Goal: Task Accomplishment & Management: Use online tool/utility

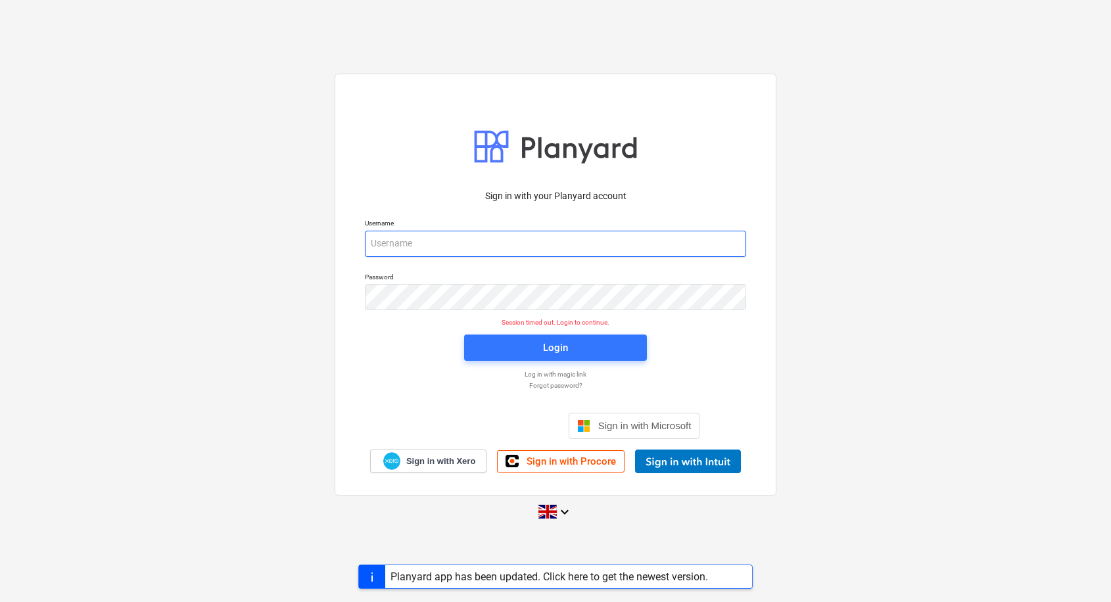
click at [463, 244] on input "email" at bounding box center [555, 244] width 381 height 26
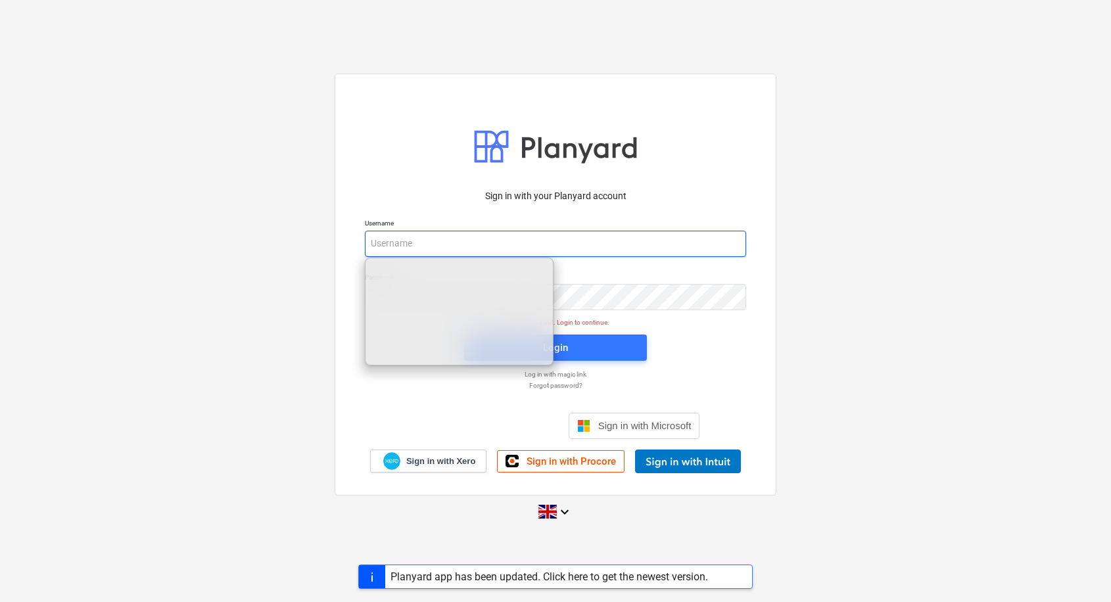
type input "[EMAIL_ADDRESS][DOMAIN_NAME]"
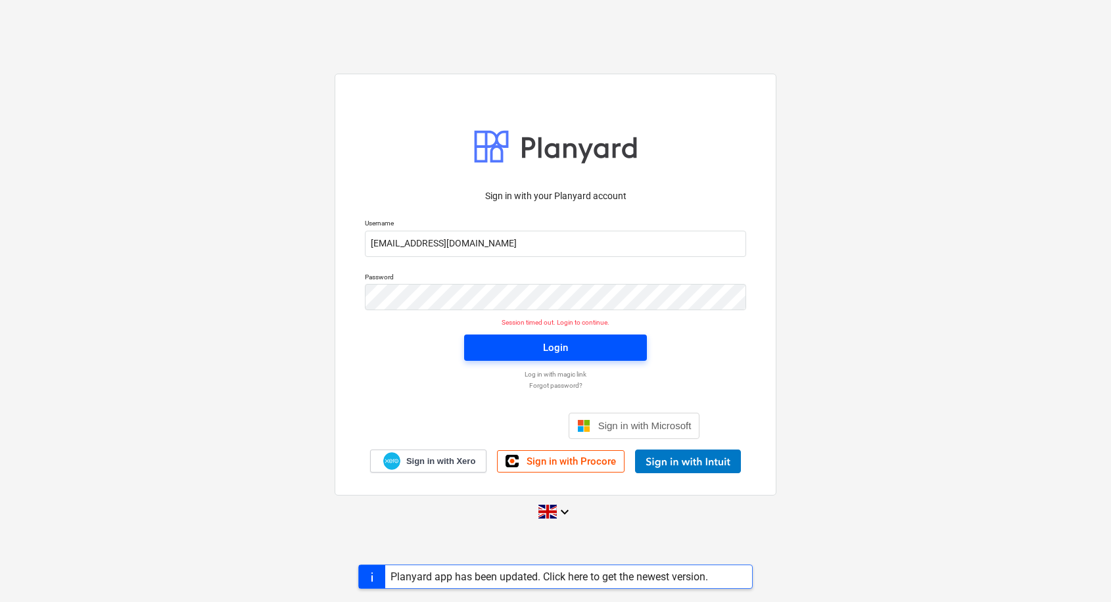
click at [544, 351] on div "Login" at bounding box center [555, 347] width 25 height 17
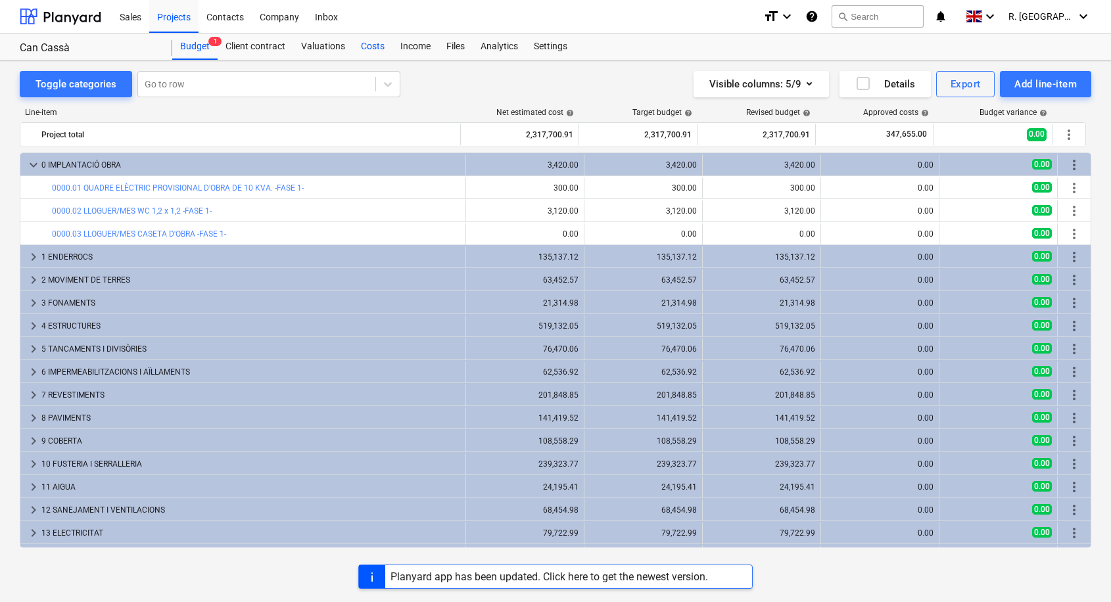
click at [369, 51] on div "Costs" at bounding box center [372, 47] width 39 height 26
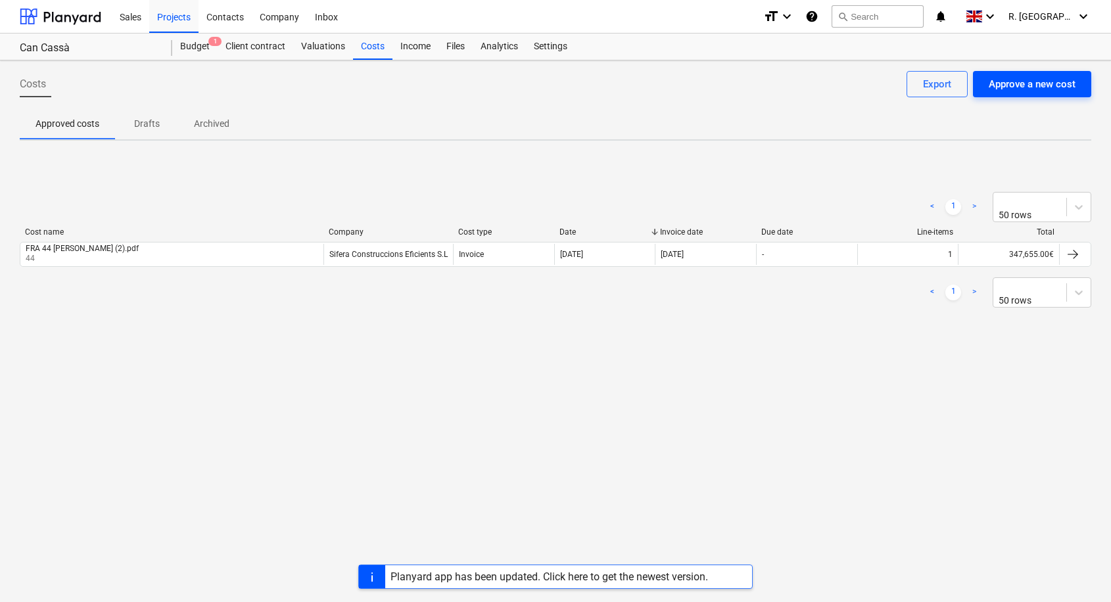
click at [1025, 89] on div "Approve a new cost" at bounding box center [1032, 84] width 87 height 17
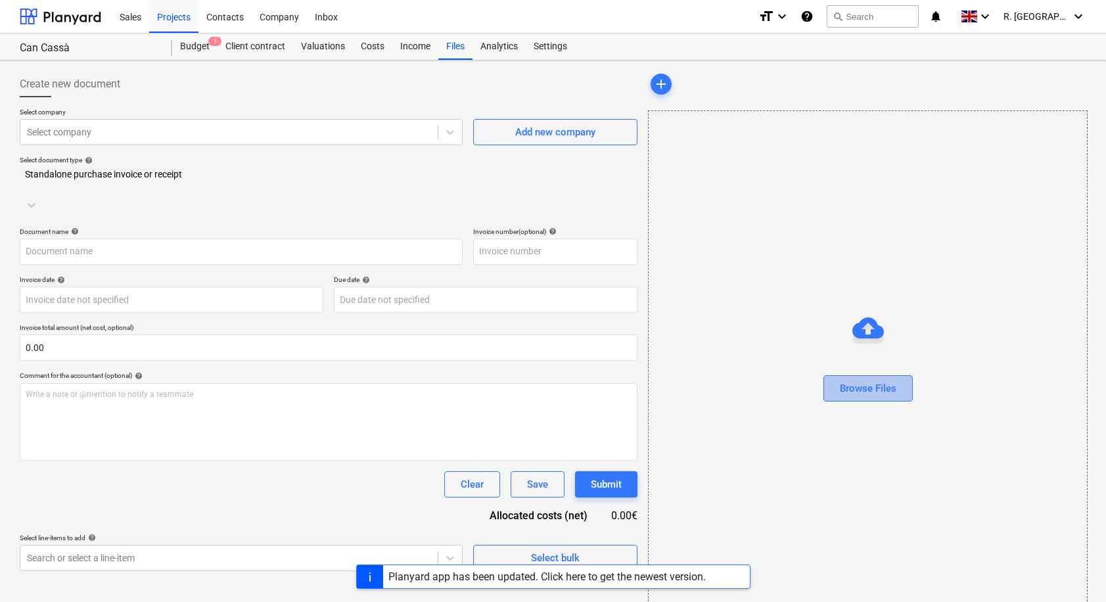
click at [865, 390] on div "Browse Files" at bounding box center [868, 388] width 57 height 17
type input "250725 1 rectificada CERTIFICACIO JULIOL [DATE] [GEOGRAPHIC_DATA]pdf"
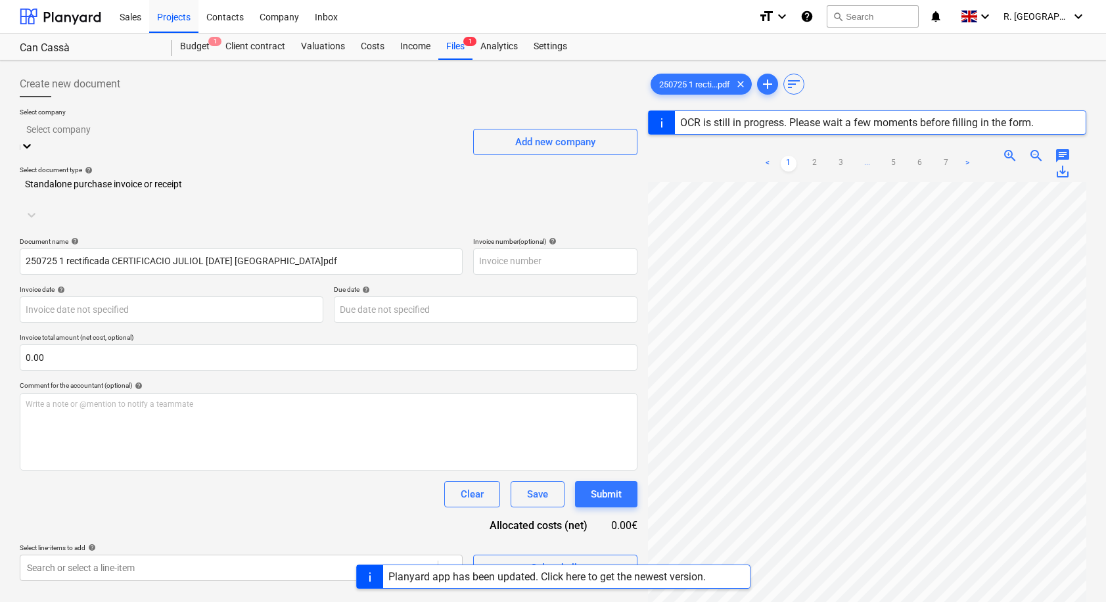
click at [34, 139] on icon at bounding box center [26, 145] width 13 height 13
click at [427, 601] on div "Sifera Construccions Eficients S.L" at bounding box center [553, 607] width 1106 height 11
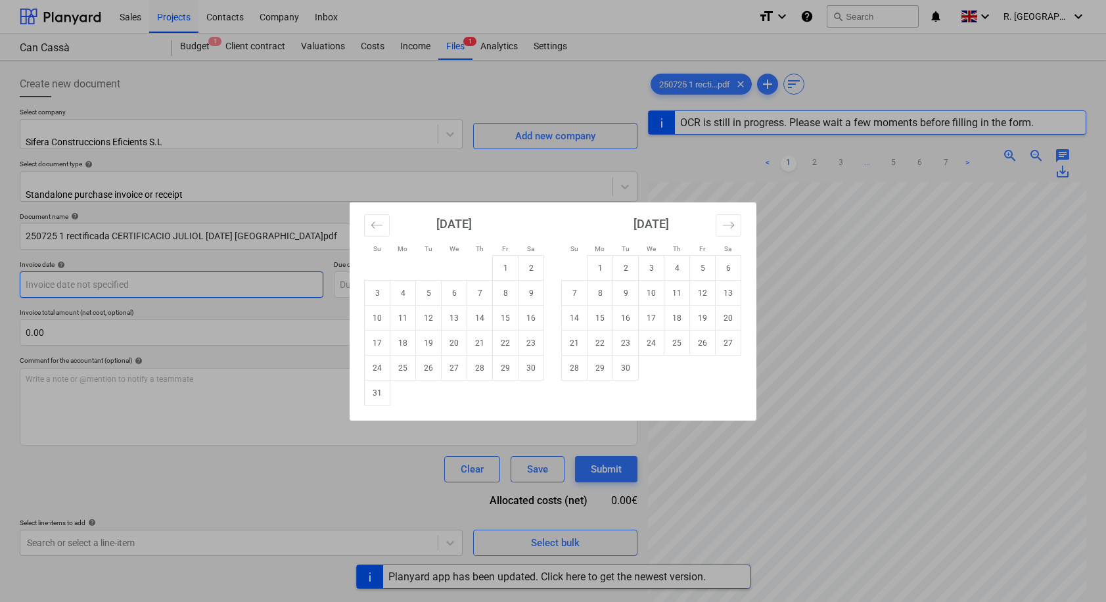
click at [262, 281] on body "Sales Projects Contacts Company Inbox format_size keyboard_arrow_down help sear…" at bounding box center [553, 301] width 1106 height 602
click at [507, 268] on td "1" at bounding box center [506, 268] width 26 height 25
type input "[DATE]"
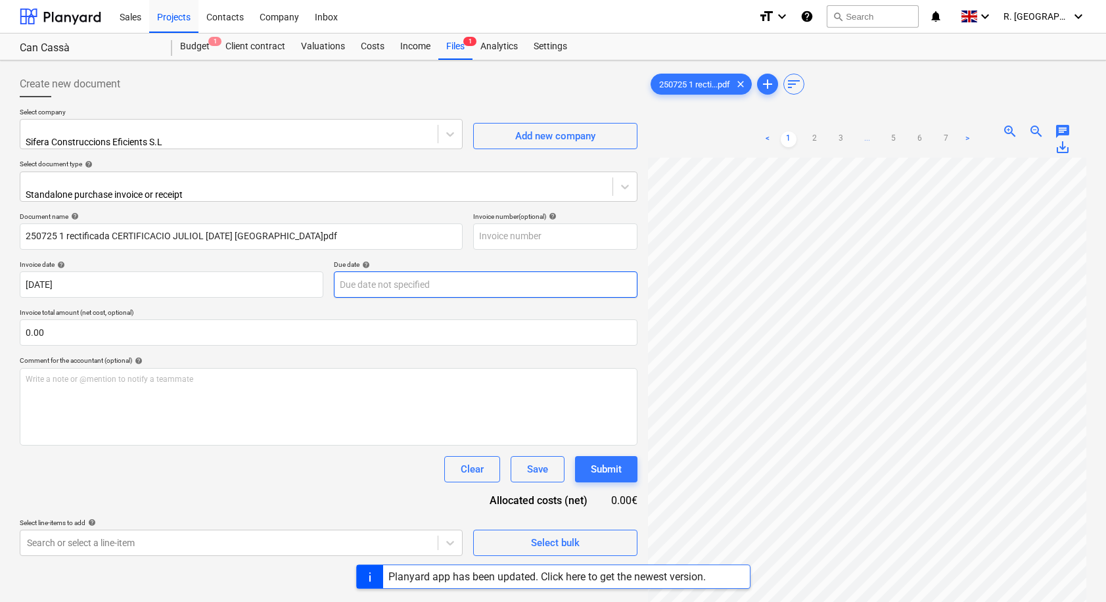
click at [383, 273] on body "Sales Projects Contacts Company Inbox format_size keyboard_arrow_down help sear…" at bounding box center [553, 301] width 1106 height 602
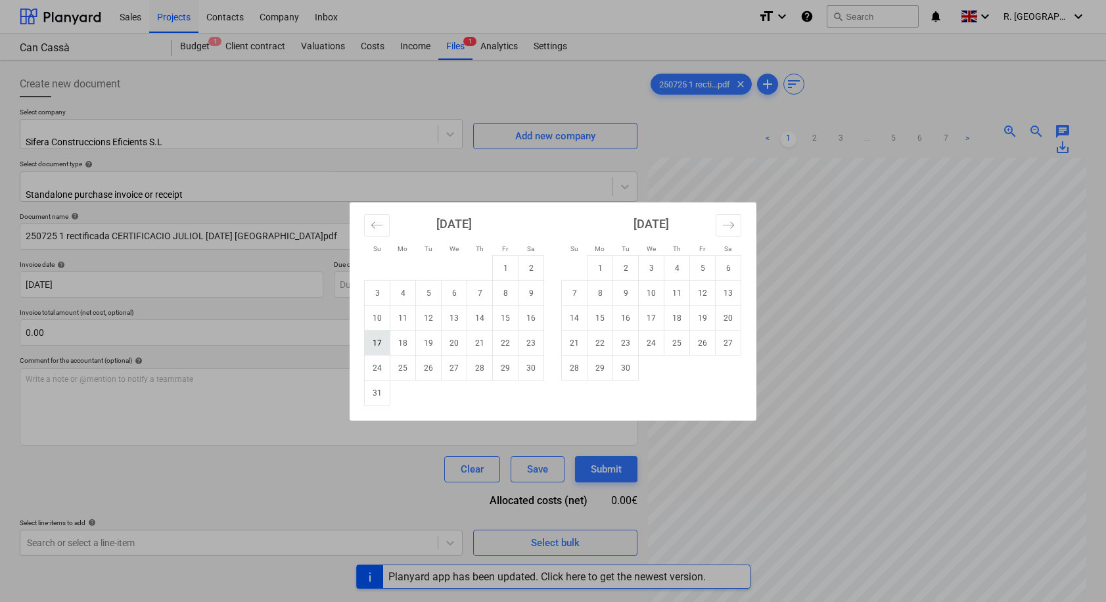
click at [381, 344] on td "17" at bounding box center [378, 343] width 26 height 25
type input "[DATE]"
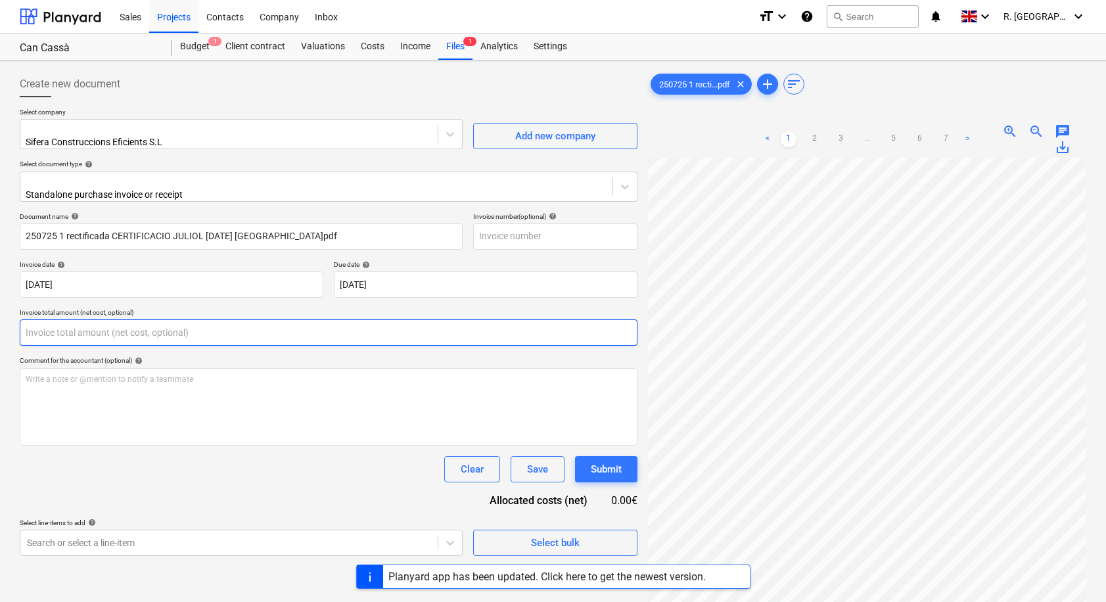
click at [116, 327] on input "text" at bounding box center [329, 332] width 618 height 26
paste input "90.361,83 €"
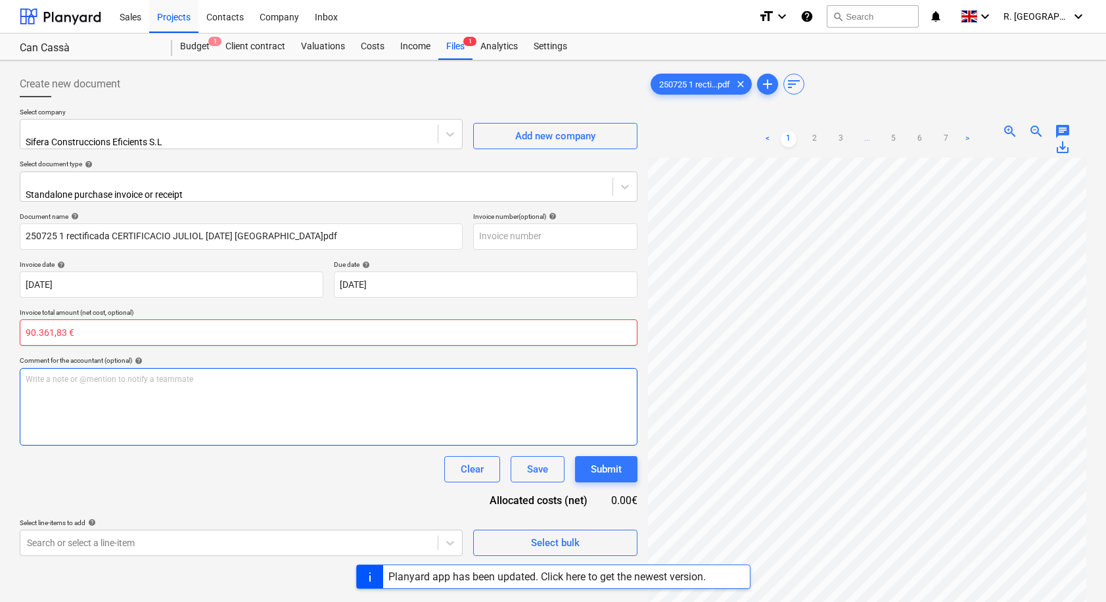
type input "90.361,83 €"
click at [218, 391] on div "Write a note or @mention to notify a teammate [PERSON_NAME]" at bounding box center [329, 407] width 618 height 78
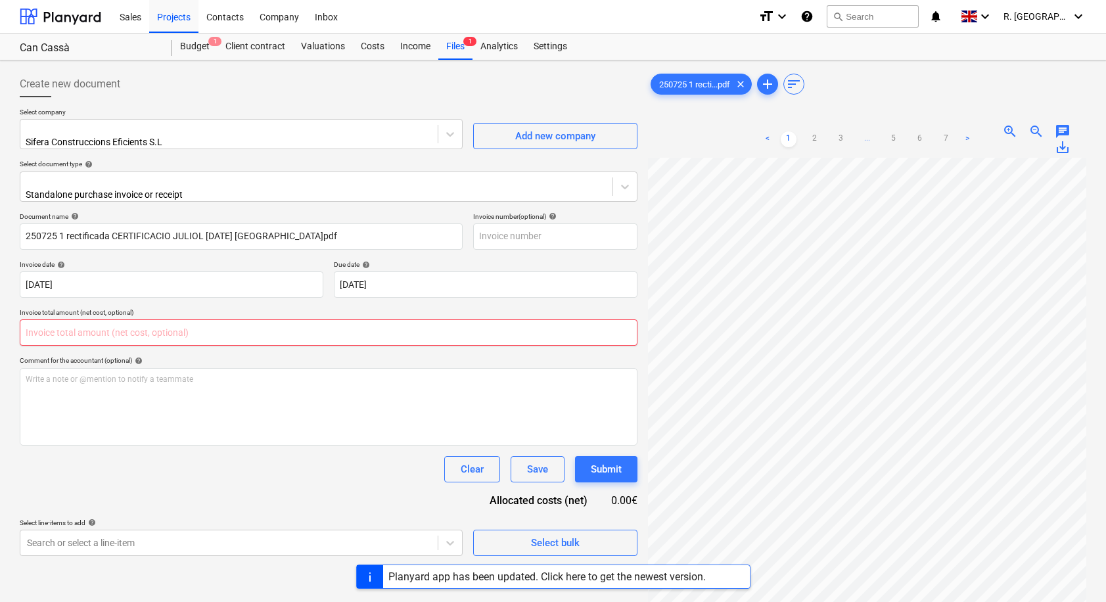
click at [153, 326] on input "text" at bounding box center [329, 332] width 618 height 26
click at [107, 387] on div "Write a note or @mention to notify a teammate [PERSON_NAME]" at bounding box center [329, 407] width 618 height 78
click at [95, 319] on input "text" at bounding box center [329, 332] width 618 height 26
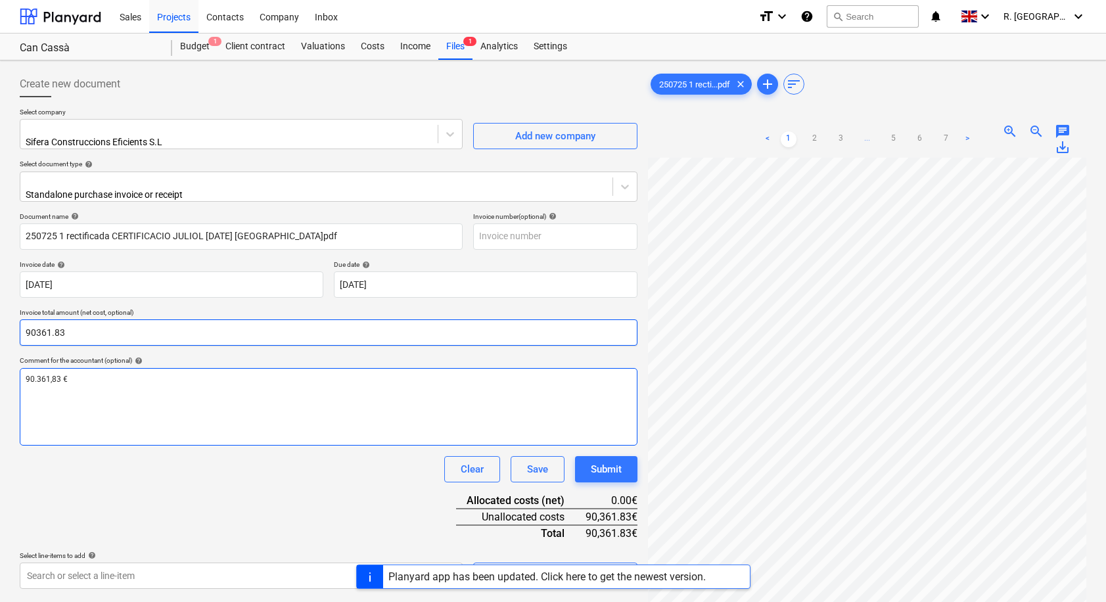
type input "90361.83"
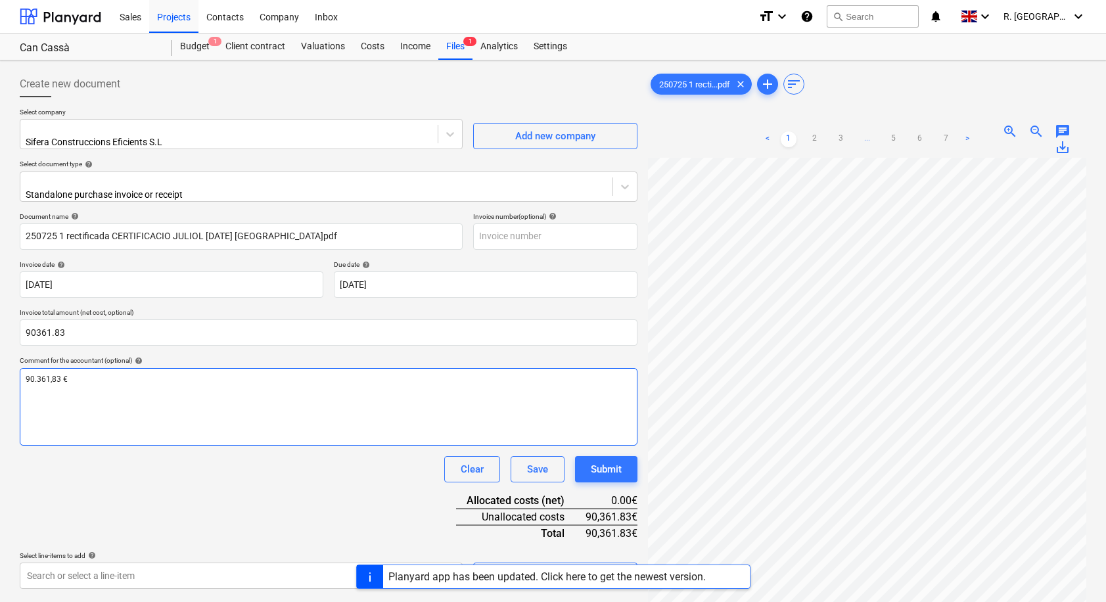
click at [96, 382] on div "90.361,83 €" at bounding box center [329, 407] width 618 height 78
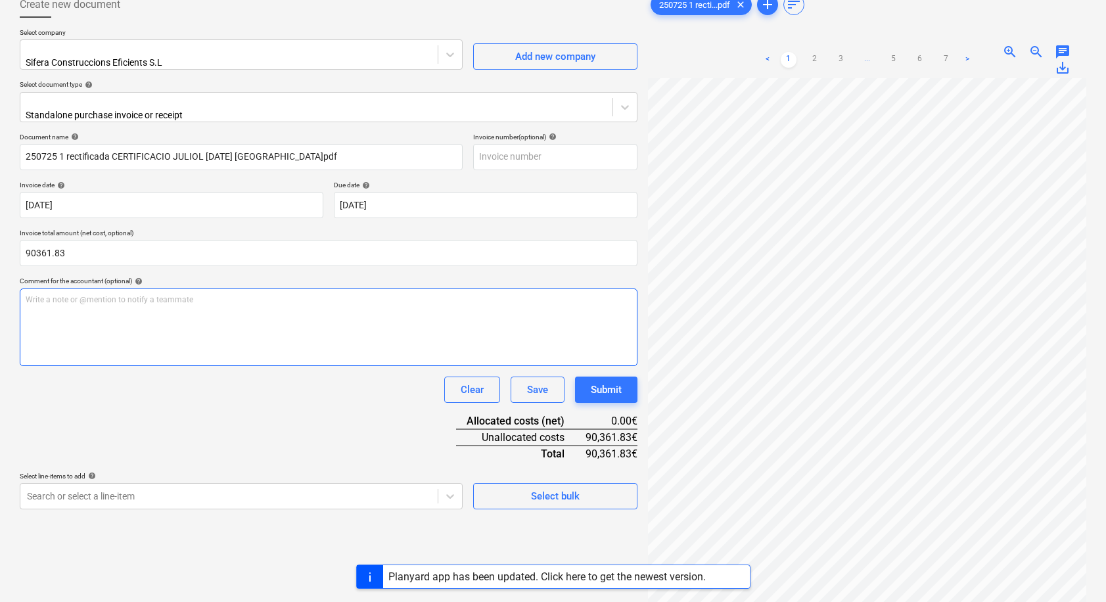
scroll to position [78, 0]
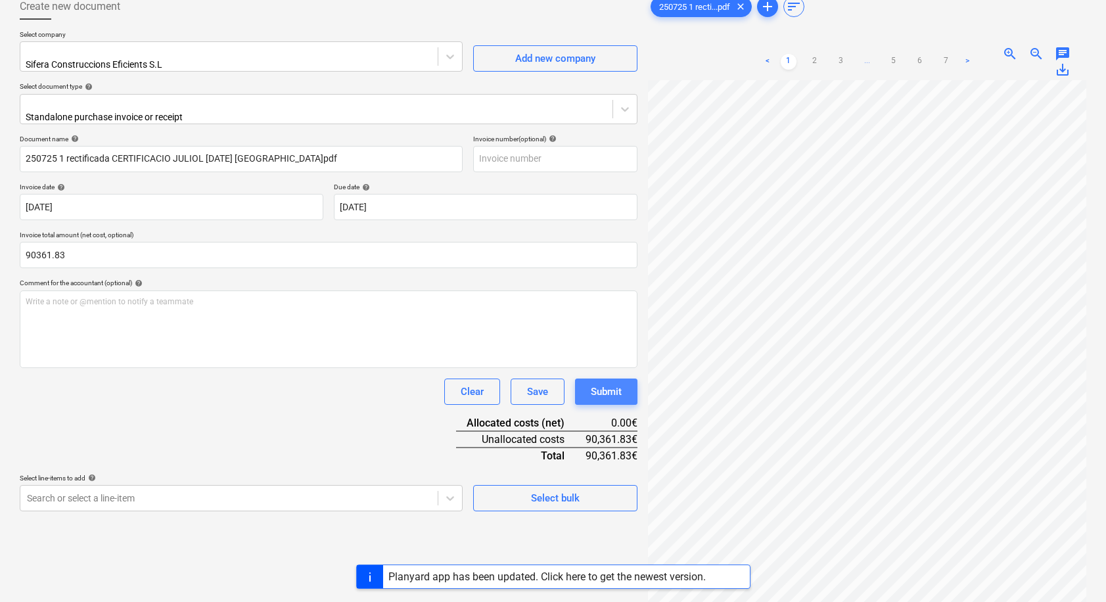
click at [613, 383] on div "Submit" at bounding box center [606, 391] width 31 height 17
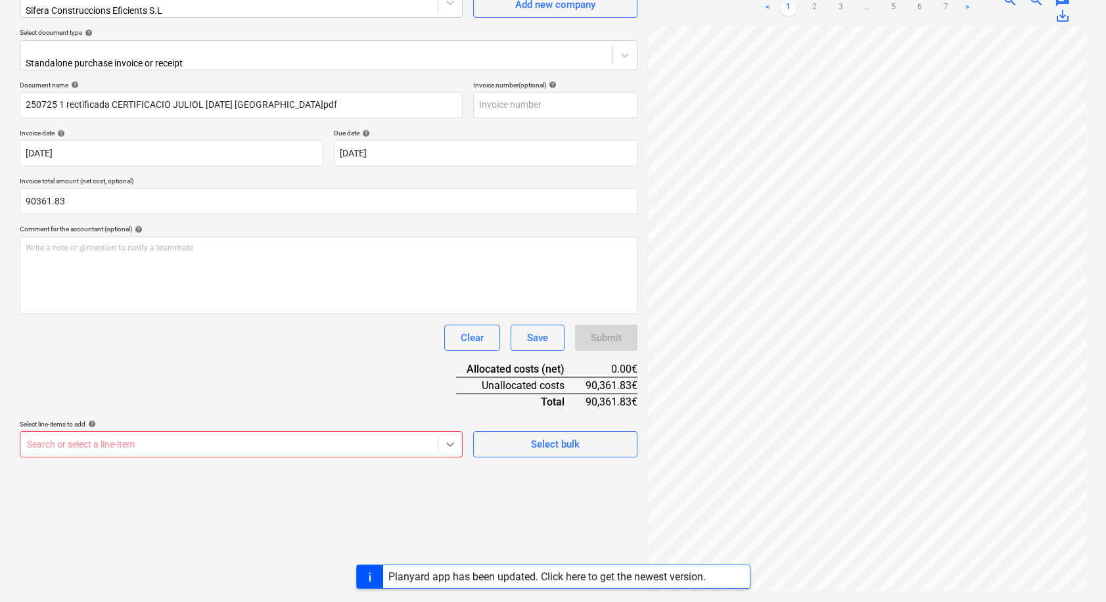
click at [441, 471] on body "Sales Projects Contacts Company Inbox format_size keyboard_arrow_down help sear…" at bounding box center [553, 170] width 1106 height 602
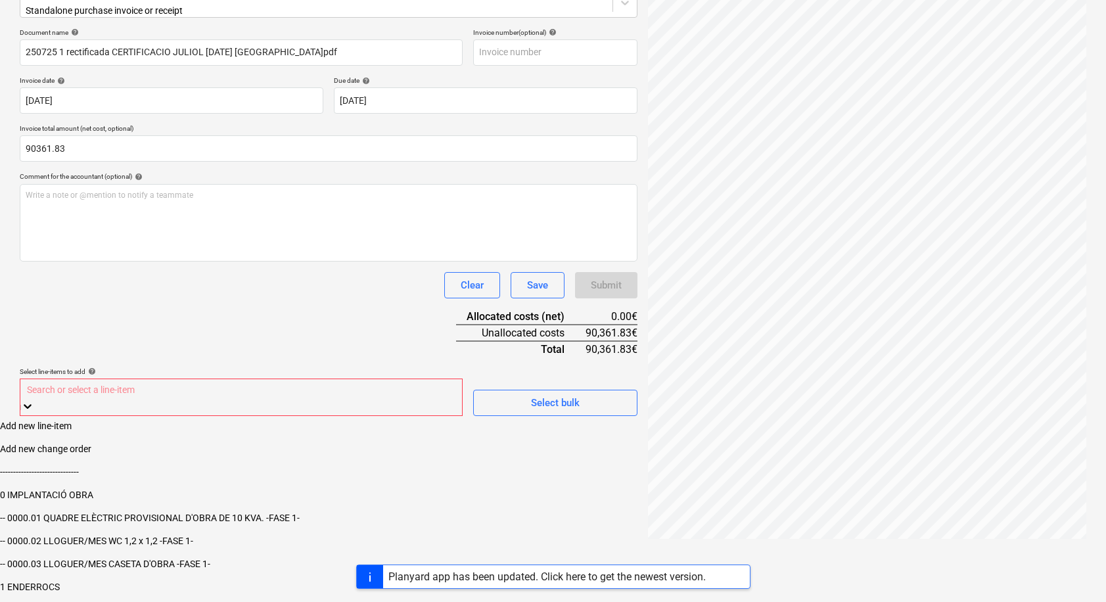
click at [531, 424] on div "Create new document Select company Sifera Construccions Eficients S.L Add new c…" at bounding box center [328, 213] width 628 height 663
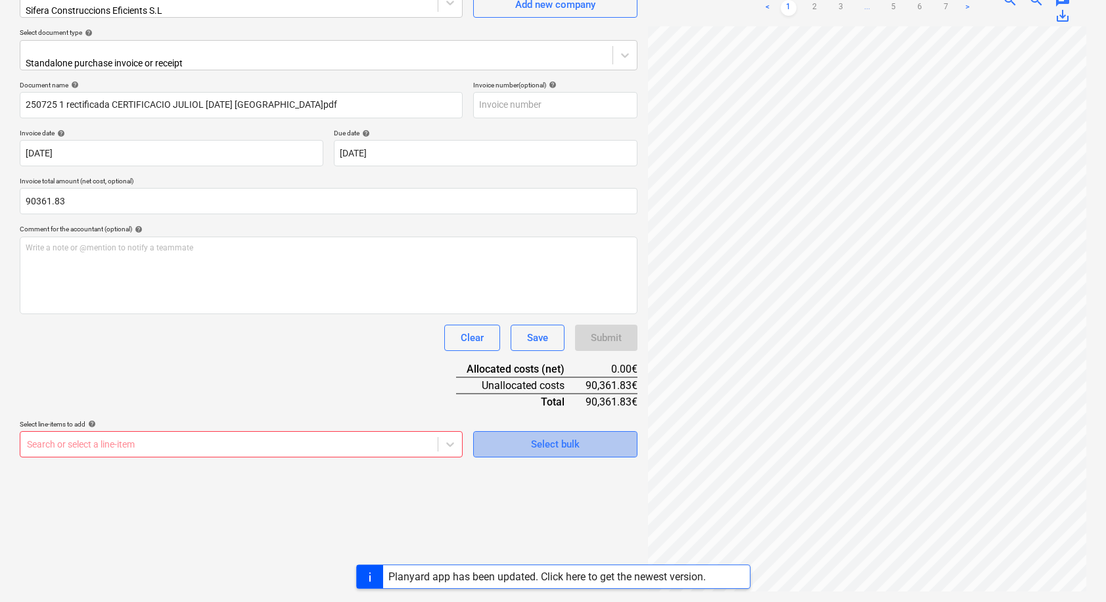
click at [547, 436] on div "Select bulk" at bounding box center [555, 444] width 49 height 17
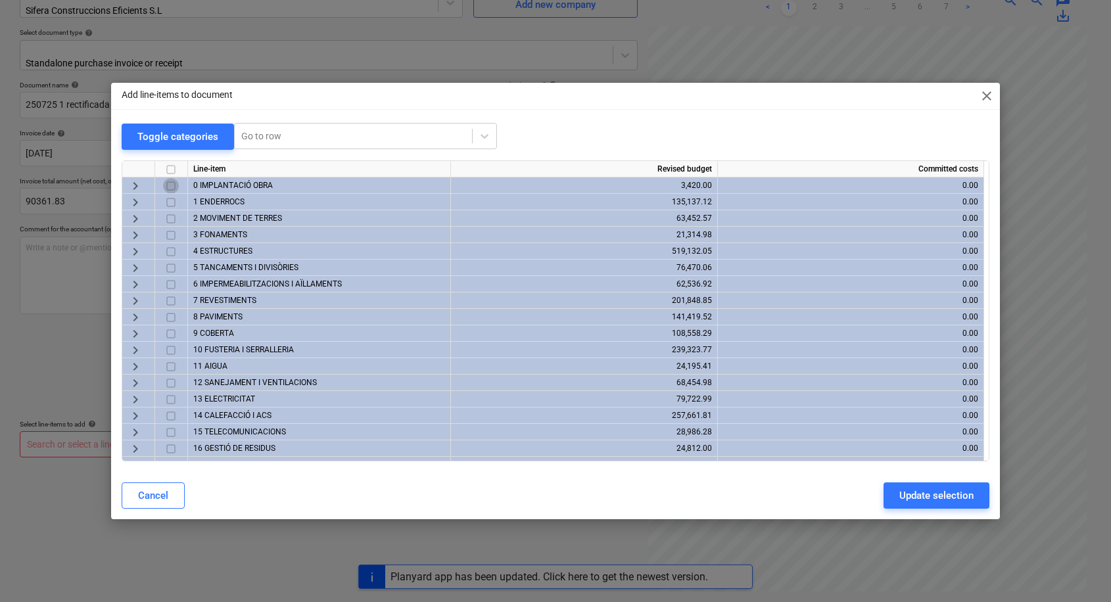
click at [172, 187] on input "checkbox" at bounding box center [171, 186] width 16 height 16
click at [170, 205] on input "checkbox" at bounding box center [171, 203] width 16 height 16
click at [172, 220] on input "checkbox" at bounding box center [171, 219] width 16 height 16
click at [172, 235] on input "checkbox" at bounding box center [171, 235] width 16 height 16
click at [170, 250] on input "checkbox" at bounding box center [171, 252] width 16 height 16
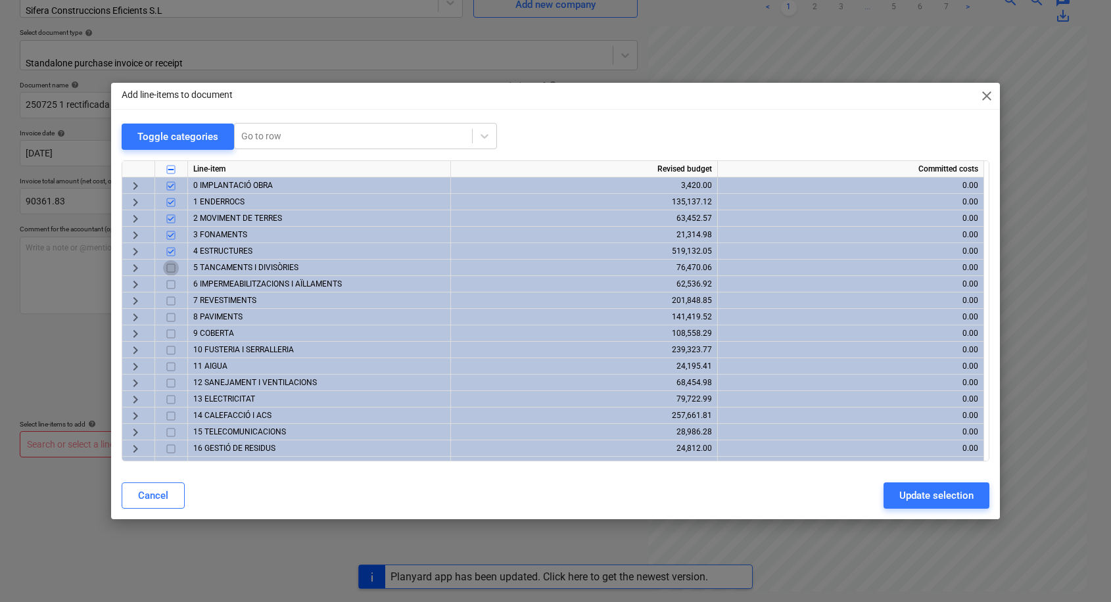
click at [168, 267] on input "checkbox" at bounding box center [171, 268] width 16 height 16
click at [170, 285] on input "checkbox" at bounding box center [171, 285] width 16 height 16
click at [169, 300] on input "checkbox" at bounding box center [171, 301] width 16 height 16
click at [173, 317] on input "checkbox" at bounding box center [171, 318] width 16 height 16
click at [237, 483] on div "Cancel Update selection" at bounding box center [556, 495] width 868 height 26
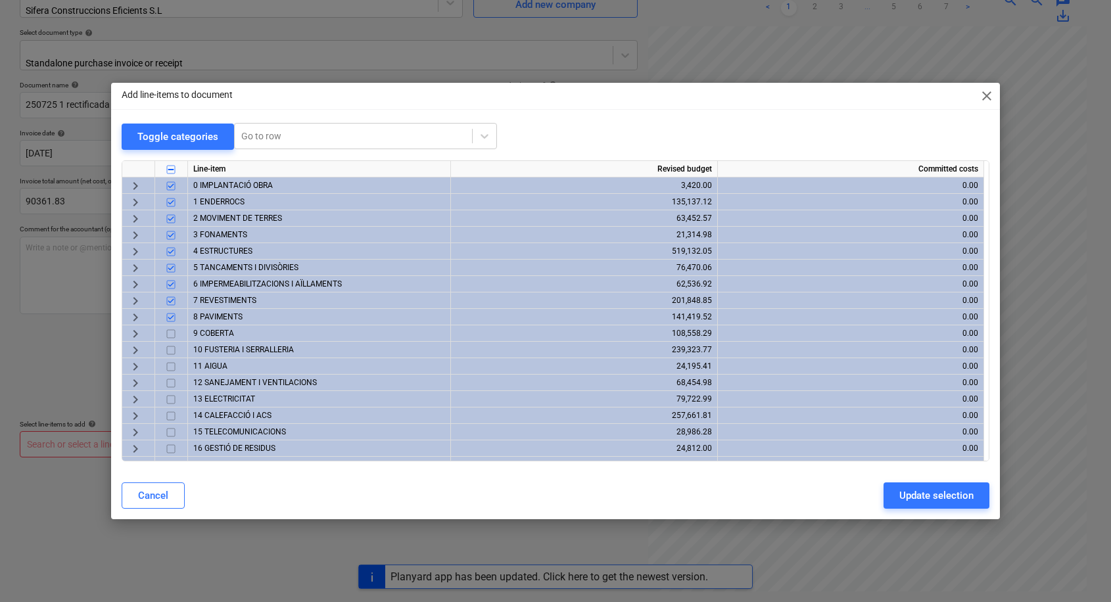
click at [172, 335] on input "checkbox" at bounding box center [171, 334] width 16 height 16
click at [172, 350] on input "checkbox" at bounding box center [171, 350] width 16 height 16
click at [170, 366] on input "checkbox" at bounding box center [171, 367] width 16 height 16
click at [172, 383] on input "checkbox" at bounding box center [171, 383] width 16 height 16
click at [170, 400] on input "checkbox" at bounding box center [171, 400] width 16 height 16
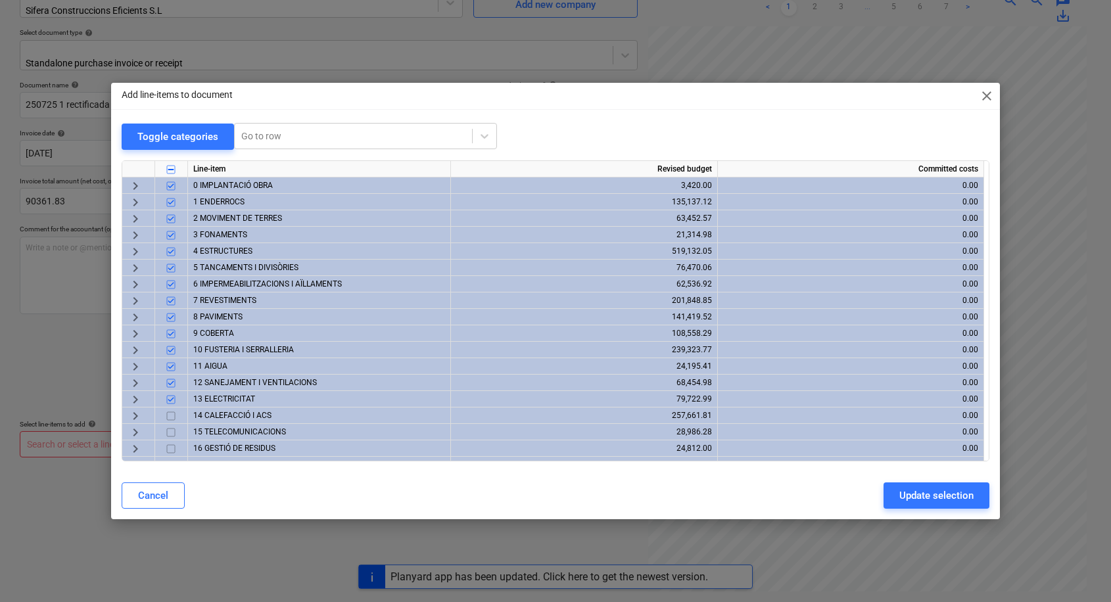
click at [170, 416] on input "checkbox" at bounding box center [171, 416] width 16 height 16
click at [170, 429] on input "checkbox" at bounding box center [171, 433] width 16 height 16
click at [172, 448] on input "checkbox" at bounding box center [171, 449] width 16 height 16
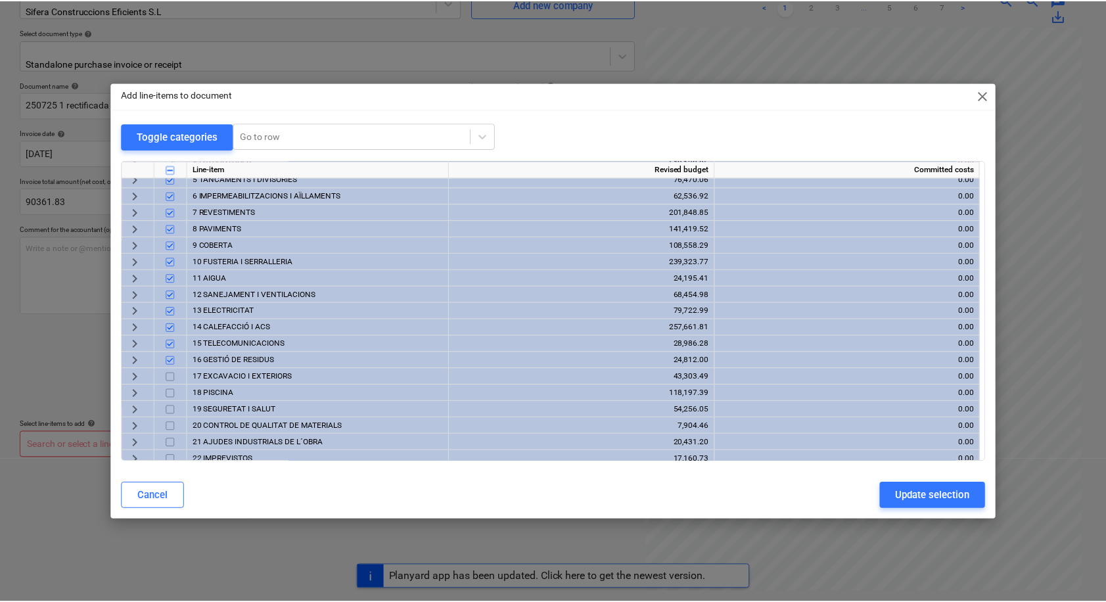
scroll to position [111, 0]
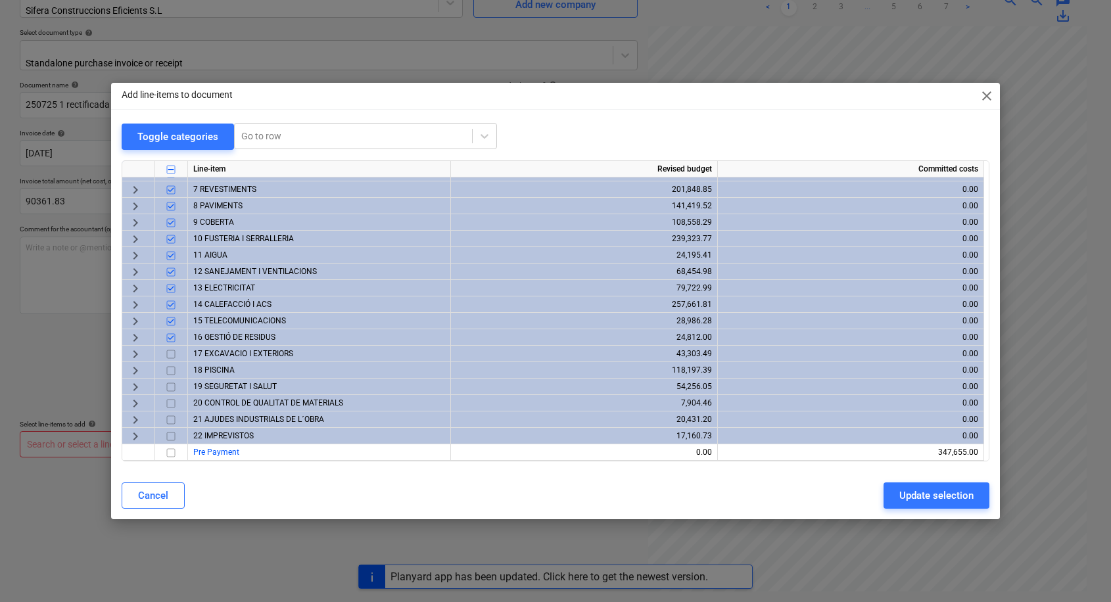
click at [169, 352] on input "checkbox" at bounding box center [171, 354] width 16 height 16
click at [171, 367] on input "checkbox" at bounding box center [171, 371] width 16 height 16
click at [169, 387] on input "checkbox" at bounding box center [171, 387] width 16 height 16
click at [171, 400] on input "checkbox" at bounding box center [171, 404] width 16 height 16
click at [173, 421] on input "checkbox" at bounding box center [171, 420] width 16 height 16
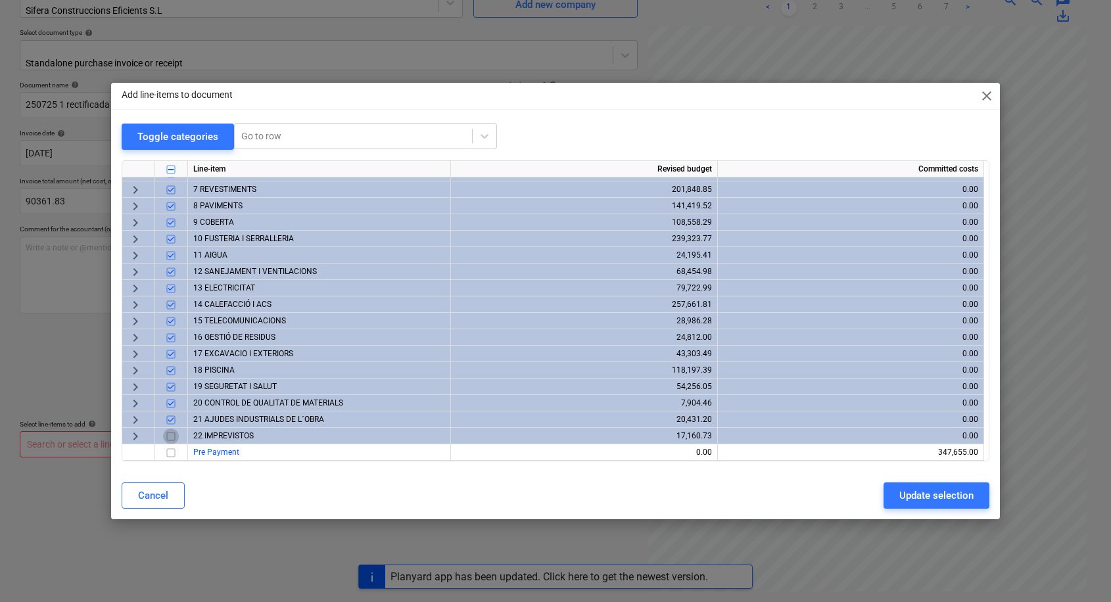
click at [172, 438] on input "checkbox" at bounding box center [171, 437] width 16 height 16
click at [171, 452] on input "checkbox" at bounding box center [171, 453] width 16 height 16
checkbox input "true"
click at [931, 494] on div "Update selection" at bounding box center [936, 495] width 74 height 17
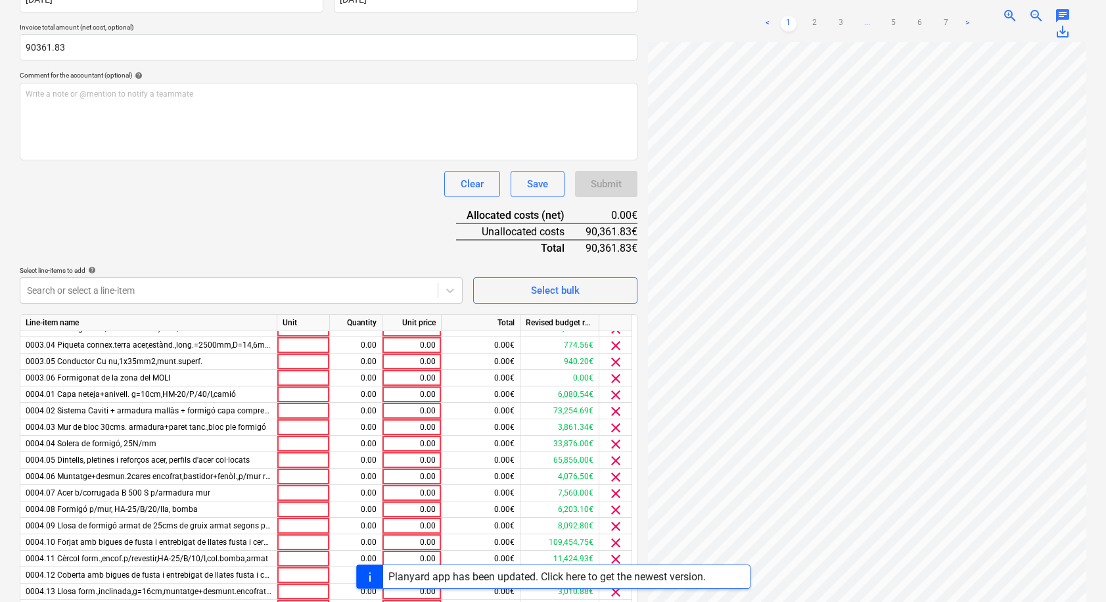
scroll to position [0, 0]
